Goal: Contribute content: Add original content to the website for others to see

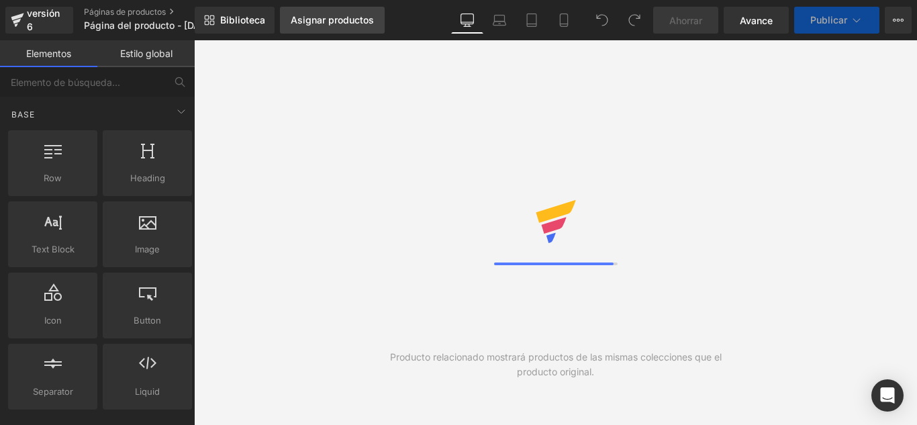
click at [336, 25] on font "Asignar productos" at bounding box center [332, 19] width 83 height 11
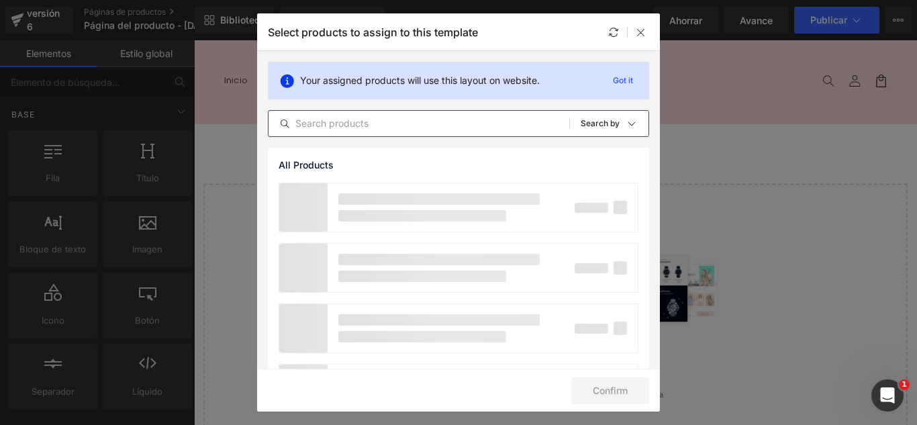
click at [366, 130] on input "text" at bounding box center [418, 123] width 301 height 16
click at [367, 123] on input "text" at bounding box center [418, 123] width 301 height 16
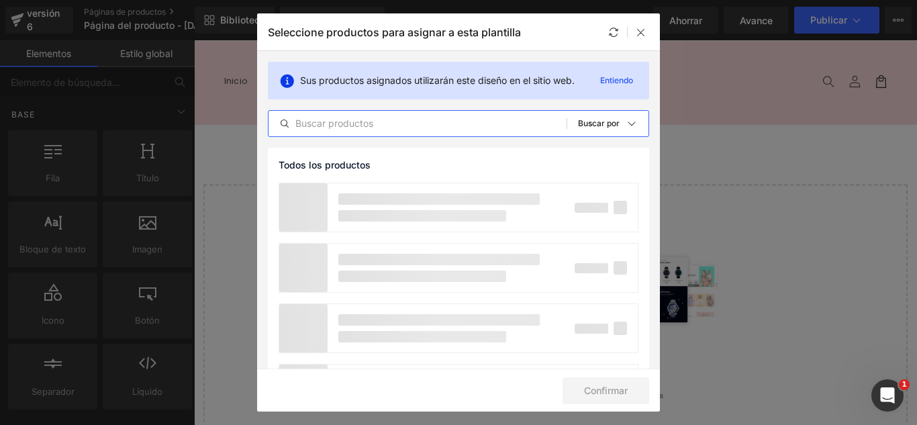
click at [368, 120] on input "text" at bounding box center [417, 123] width 298 height 16
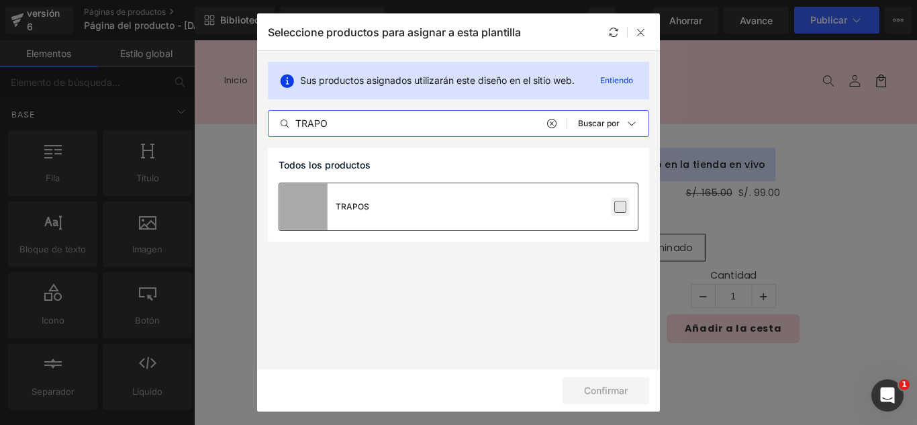
type input "TRAPO"
click at [622, 205] on label at bounding box center [620, 207] width 12 height 12
click at [620, 207] on input "checkbox" at bounding box center [620, 207] width 0 height 0
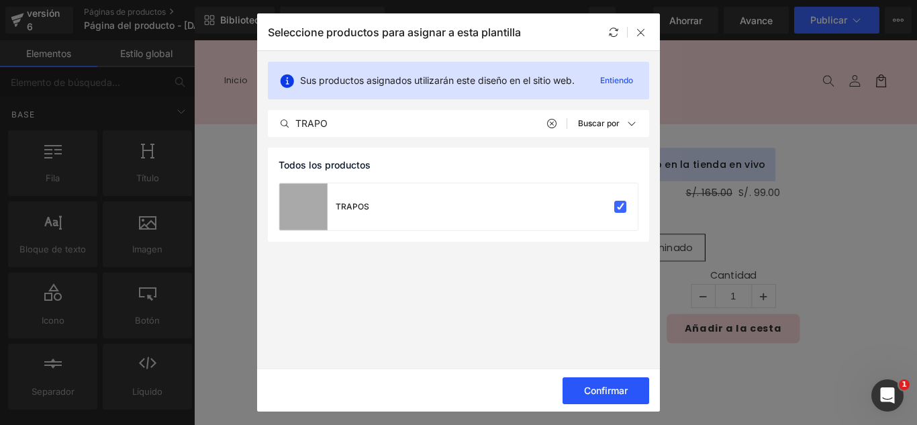
click at [609, 389] on font "Confirmar" at bounding box center [606, 390] width 44 height 11
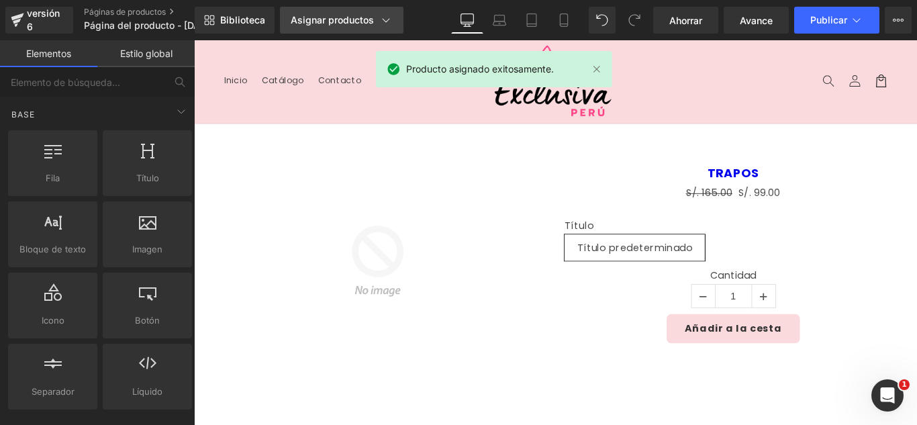
click at [347, 23] on font "Asignar productos" at bounding box center [332, 19] width 83 height 11
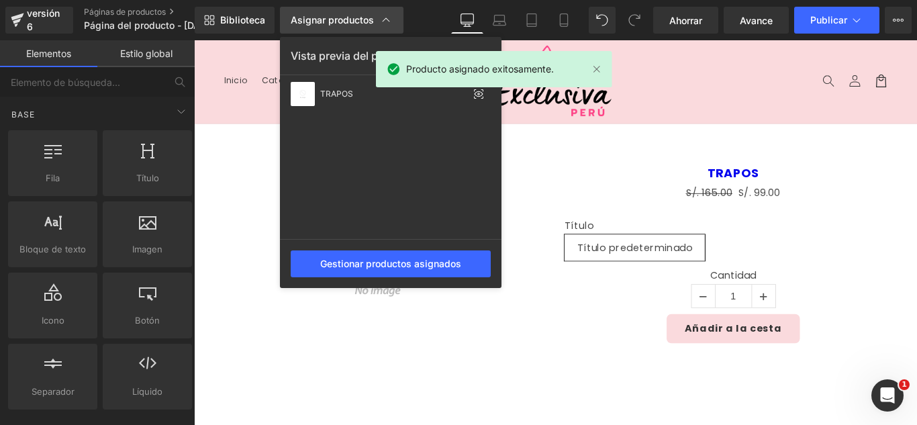
click at [347, 23] on font "Asignar productos" at bounding box center [332, 19] width 83 height 11
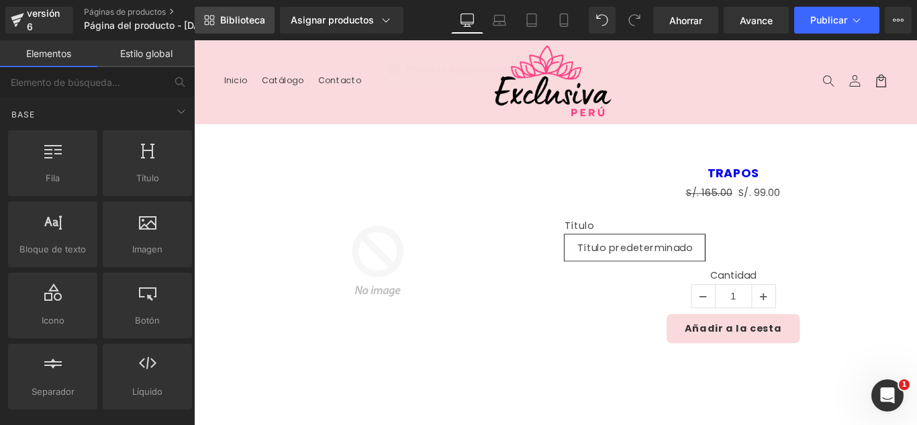
click at [252, 23] on font "Biblioteca" at bounding box center [242, 19] width 45 height 11
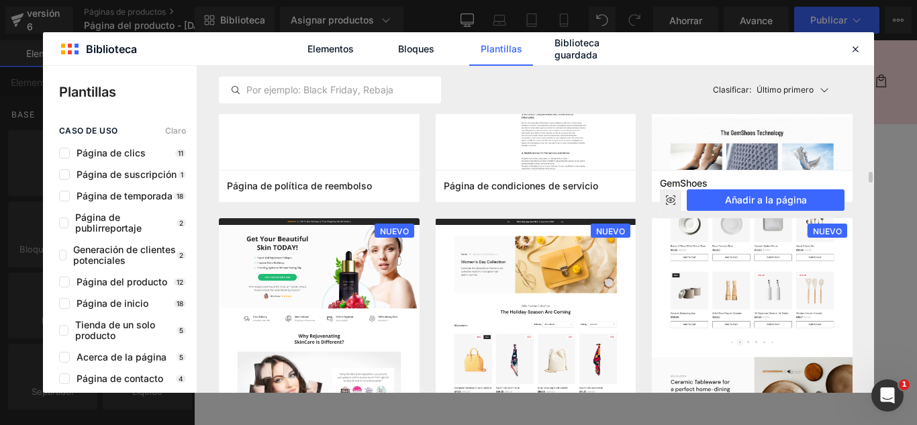
scroll to position [1342, 0]
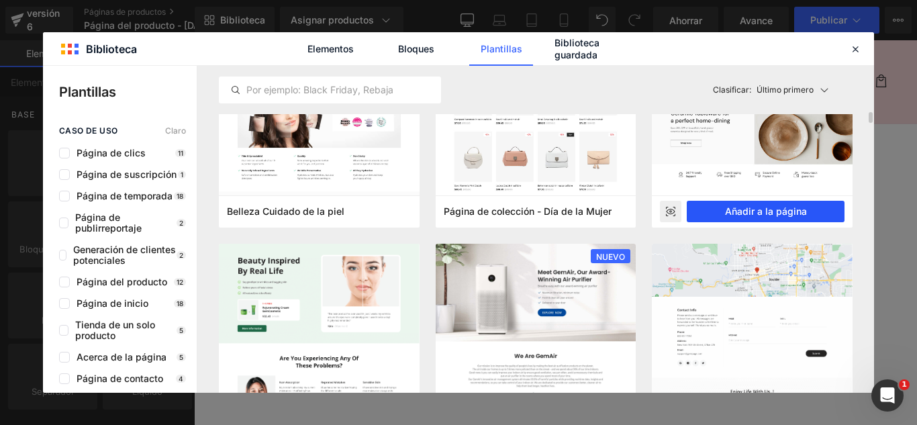
click at [789, 213] on font "Añadir a la página" at bounding box center [766, 210] width 82 height 11
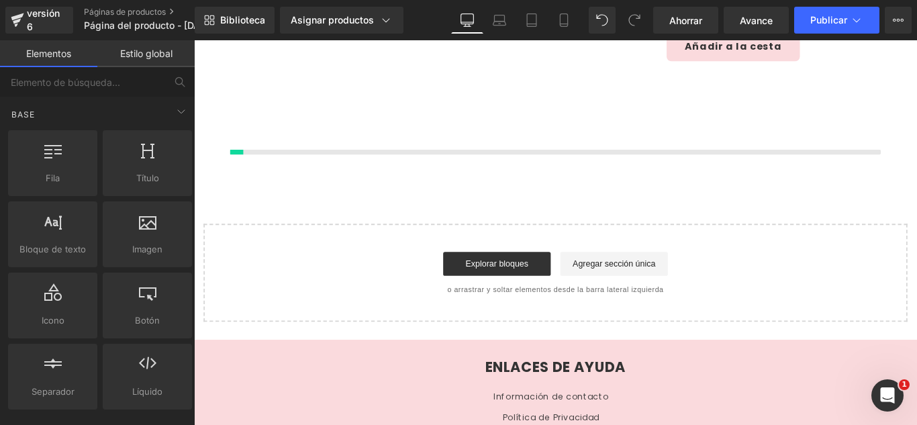
scroll to position [319, 0]
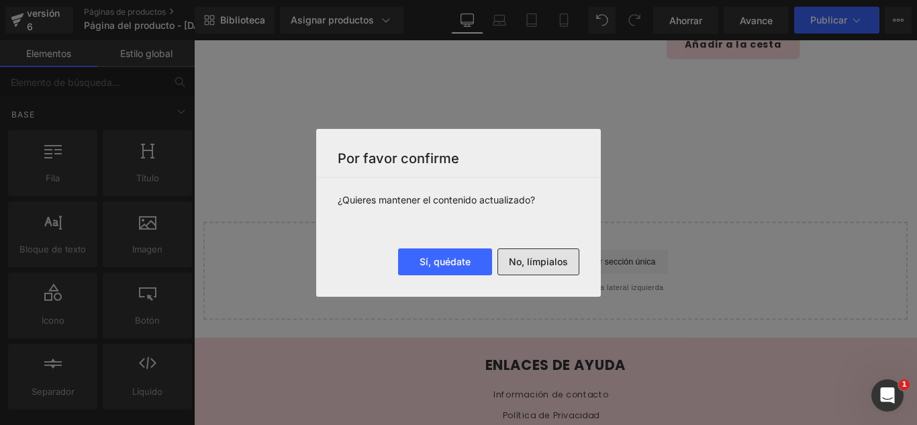
click at [564, 270] on button "No, límpialos" at bounding box center [538, 261] width 82 height 27
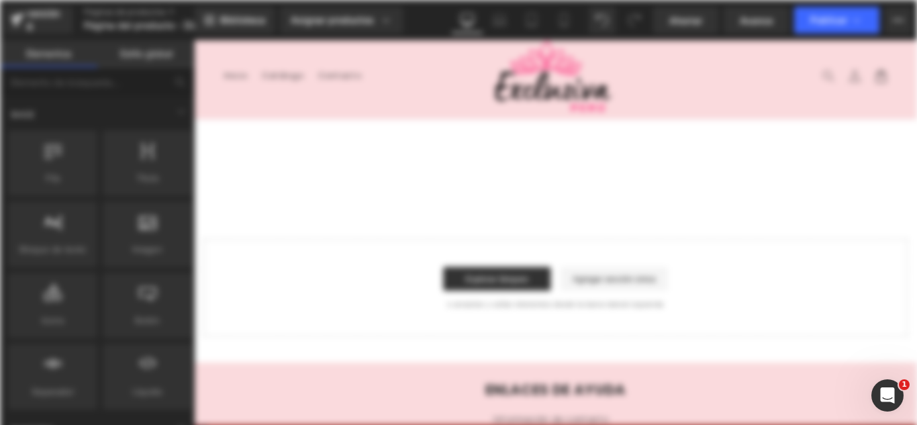
scroll to position [0, 0]
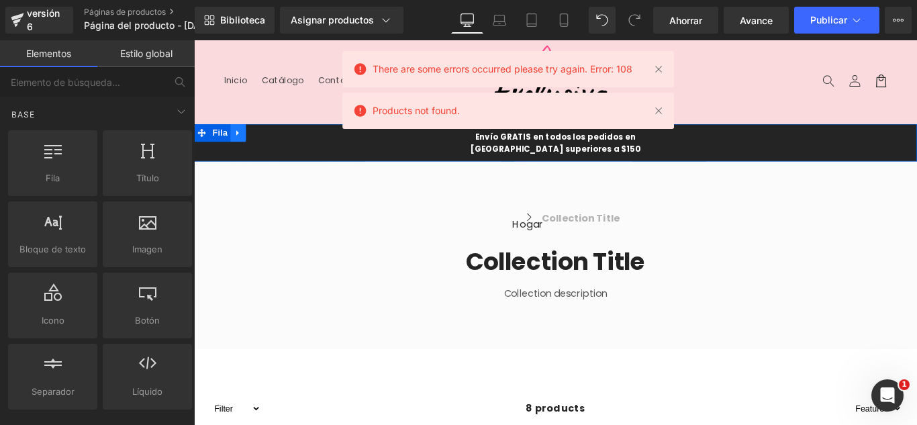
click at [244, 143] on link at bounding box center [243, 144] width 17 height 20
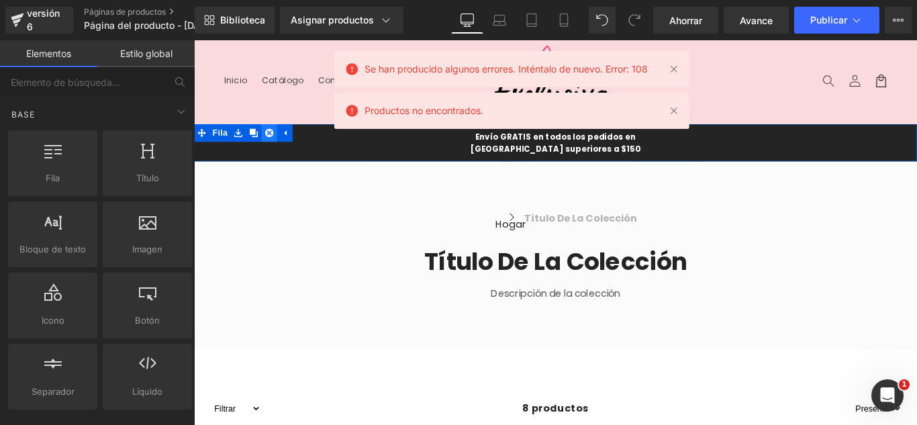
click at [274, 140] on icon at bounding box center [278, 144] width 9 height 9
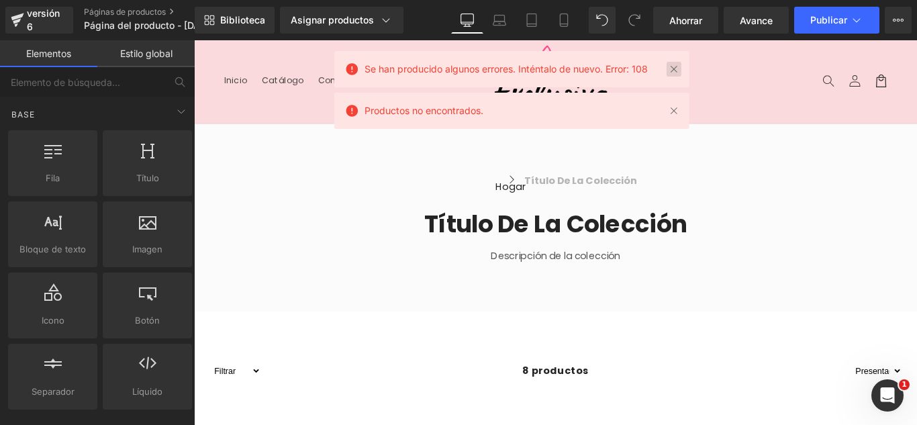
click at [672, 69] on link at bounding box center [673, 69] width 15 height 15
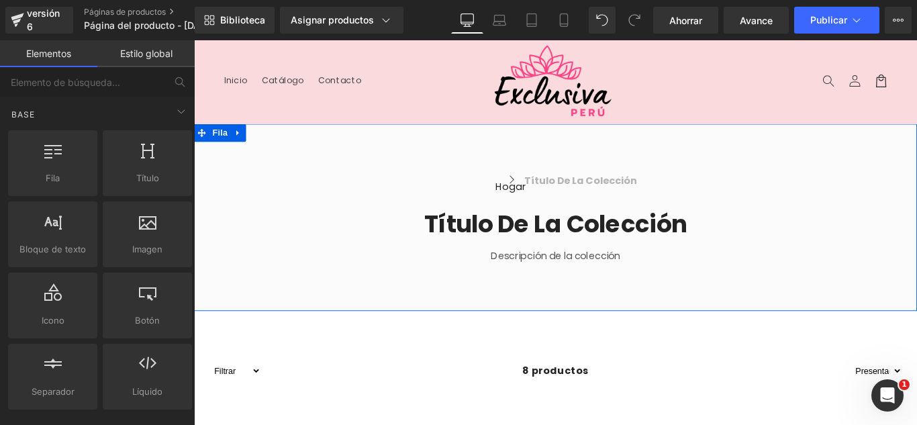
click at [239, 140] on icon at bounding box center [243, 145] width 9 height 10
click at [275, 144] on icon at bounding box center [278, 144] width 9 height 9
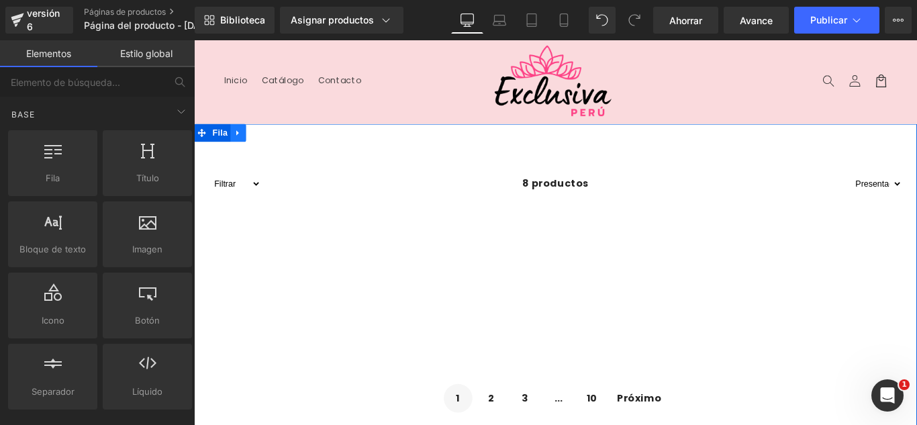
click at [239, 142] on icon at bounding box center [243, 145] width 9 height 10
click at [274, 147] on icon at bounding box center [278, 145] width 9 height 10
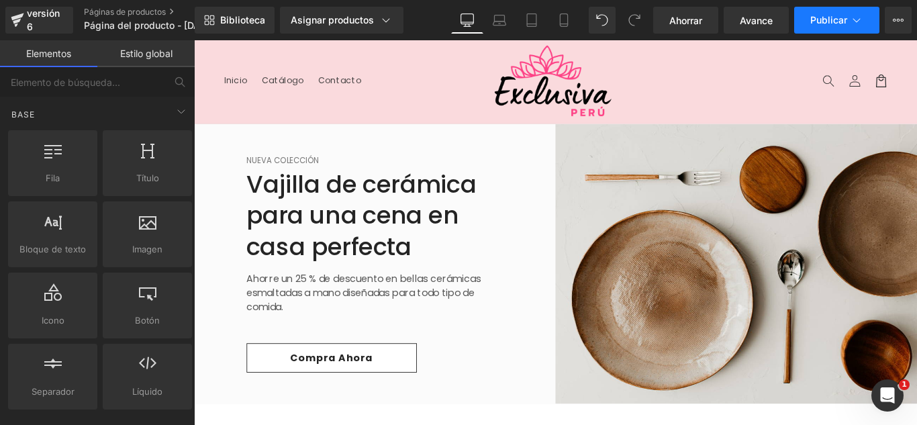
click at [866, 29] on button "Publicar" at bounding box center [836, 20] width 85 height 27
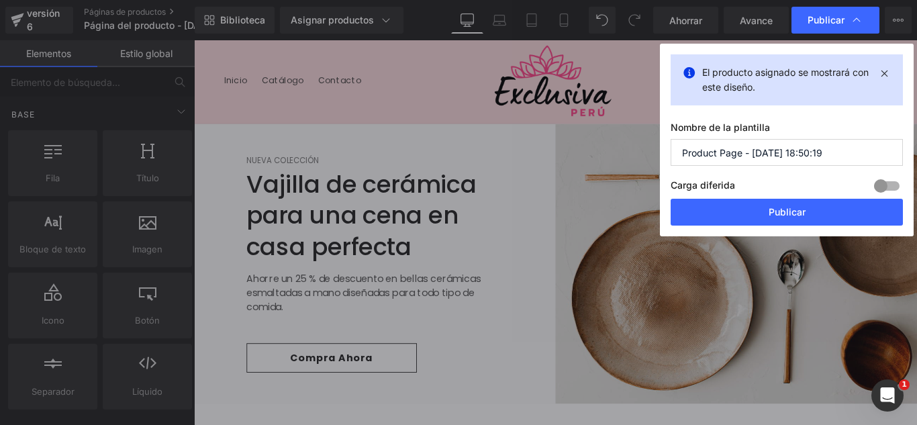
click at [836, 150] on input "Product Page - [DATE] 18:50:19" at bounding box center [786, 152] width 232 height 27
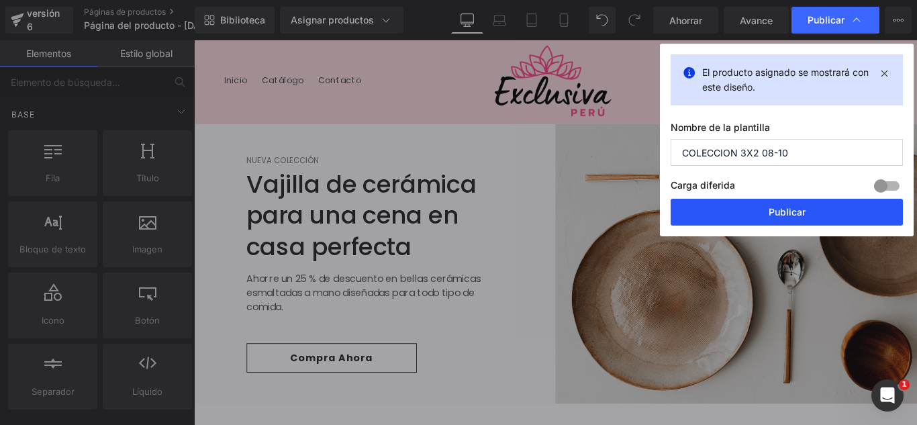
type input "COLECCION 3X2 08-10"
click at [803, 207] on font "Publicar" at bounding box center [786, 211] width 37 height 11
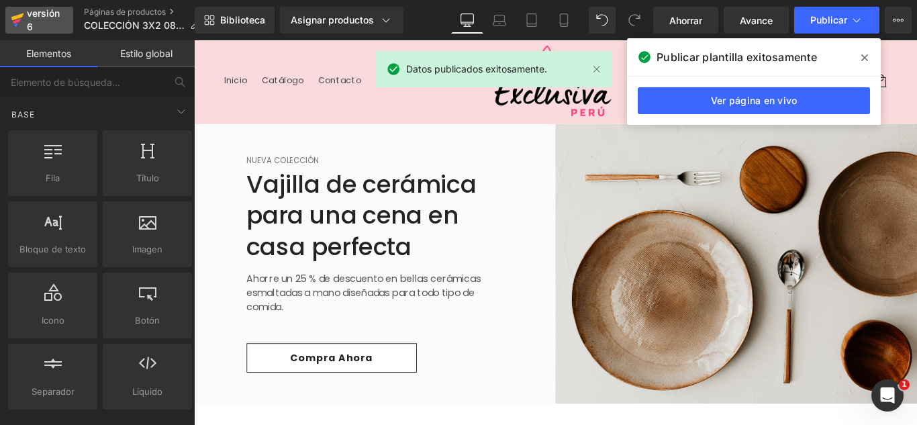
click at [40, 13] on font "versión 6" at bounding box center [43, 19] width 33 height 25
